Goal: Task Accomplishment & Management: Complete application form

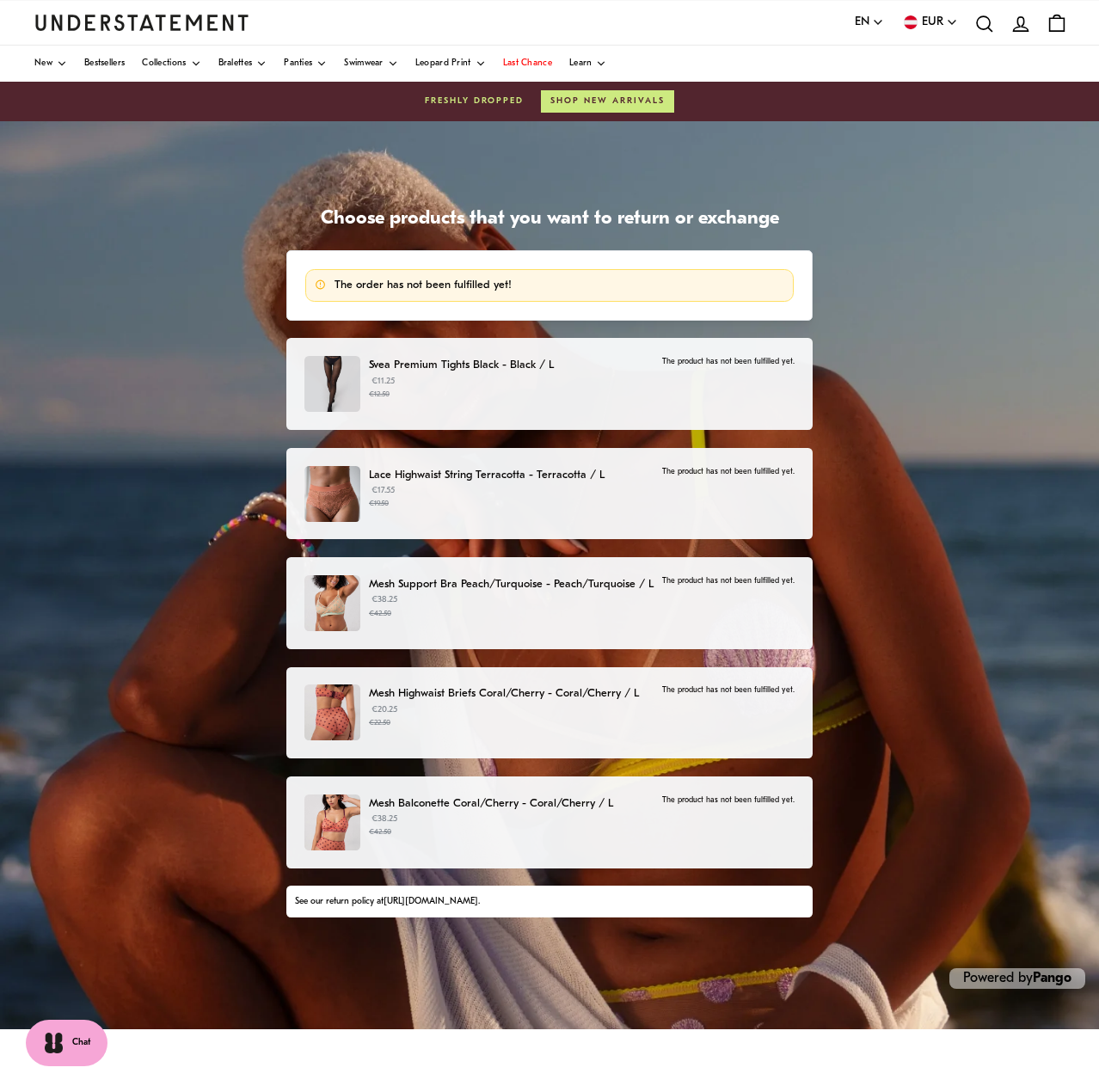
click at [550, 402] on div "Svea Premium Tights Black - Black / L €11.25 €12.50 The product has not been fu…" at bounding box center [550, 384] width 491 height 56
click at [478, 899] on link "[URL][DOMAIN_NAME]" at bounding box center [431, 901] width 95 height 9
click at [326, 282] on icon at bounding box center [320, 284] width 11 height 21
click at [438, 282] on p "The order has not been fulfilled yet!" at bounding box center [559, 285] width 449 height 14
click at [520, 283] on p "The order has not been fulfilled yet!" at bounding box center [559, 285] width 449 height 14
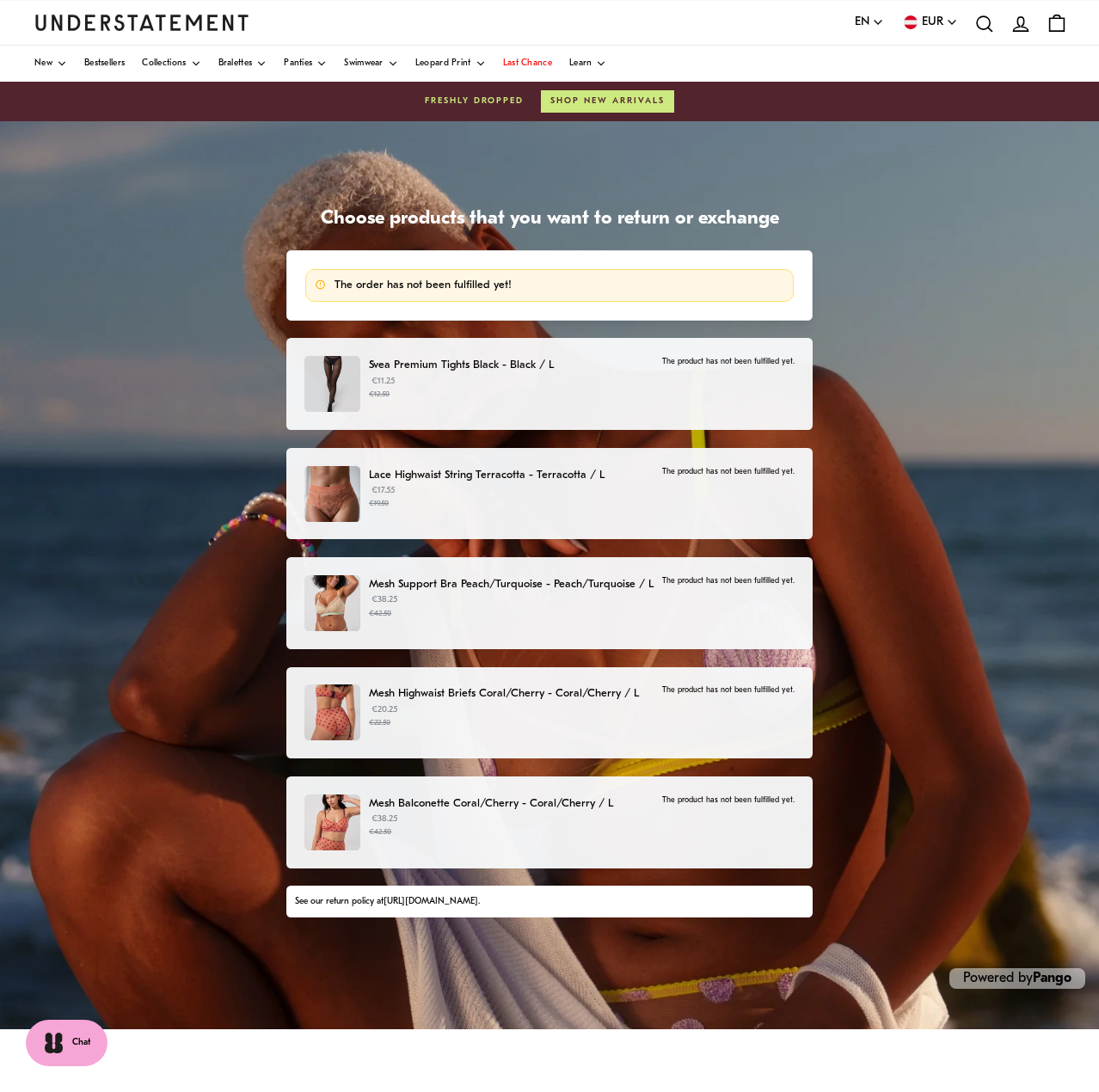
click at [669, 361] on p "The product has not been fulfilled yet." at bounding box center [727, 361] width 132 height 11
click at [542, 367] on p "Svea Premium Tights Black - Black / L" at bounding box center [511, 364] width 285 height 18
click at [568, 490] on p "€17.55 €19.50" at bounding box center [511, 497] width 285 height 26
click at [607, 608] on small "€42.50" at bounding box center [511, 613] width 285 height 12
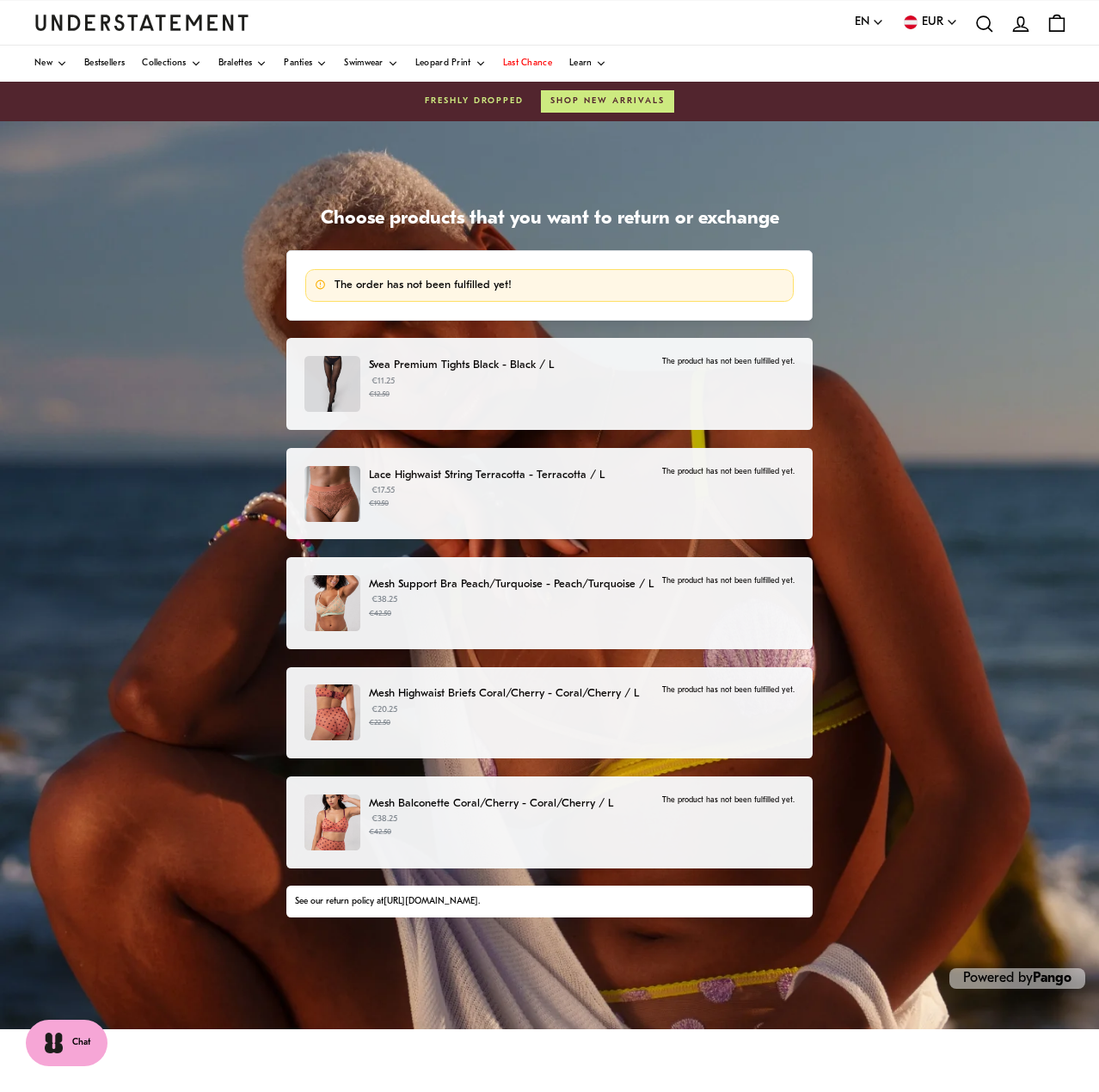
click at [603, 697] on p "Mesh Highwaist Briefs Coral/Cherry - Coral/Cherry / L" at bounding box center [511, 692] width 285 height 18
click at [607, 808] on p "Mesh Balconette Coral/Cherry - Coral/Cherry / L" at bounding box center [511, 803] width 285 height 18
click at [551, 895] on div "See our return policy at https://www.shopunderstatement.com/pages/shipping-retu…" at bounding box center [550, 901] width 509 height 14
click at [478, 898] on link "[URL][DOMAIN_NAME]" at bounding box center [431, 901] width 95 height 9
